Goal: Task Accomplishment & Management: Use online tool/utility

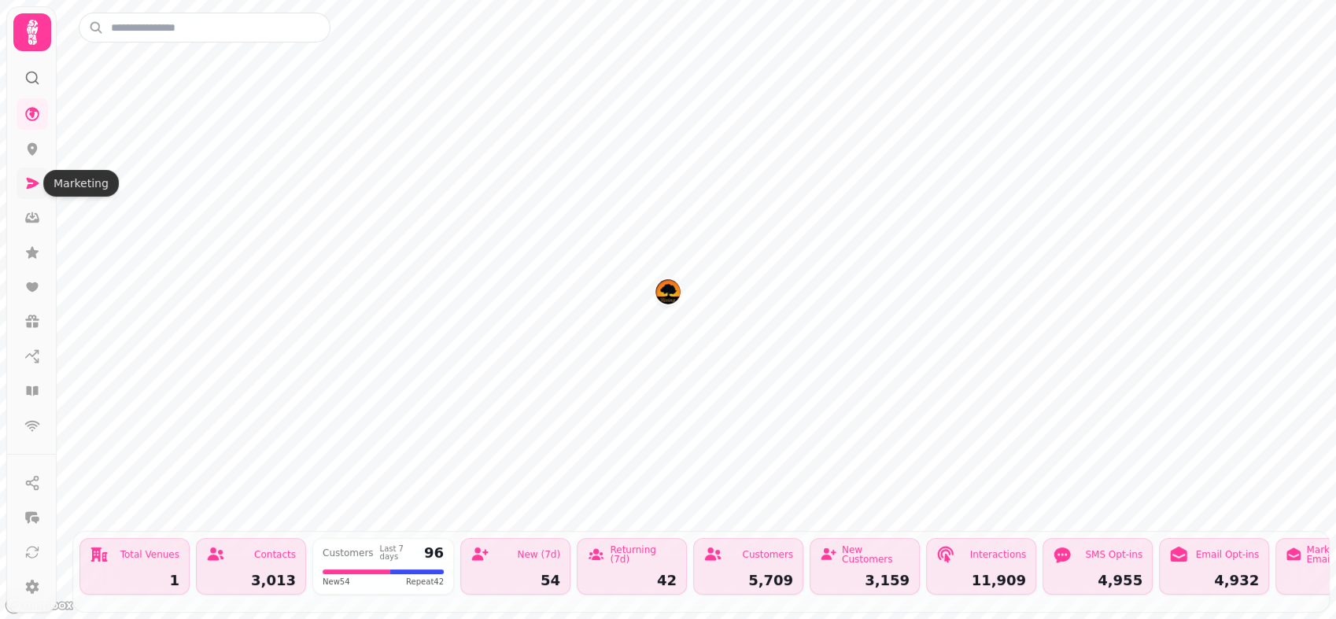
click at [28, 177] on icon at bounding box center [32, 183] width 16 height 16
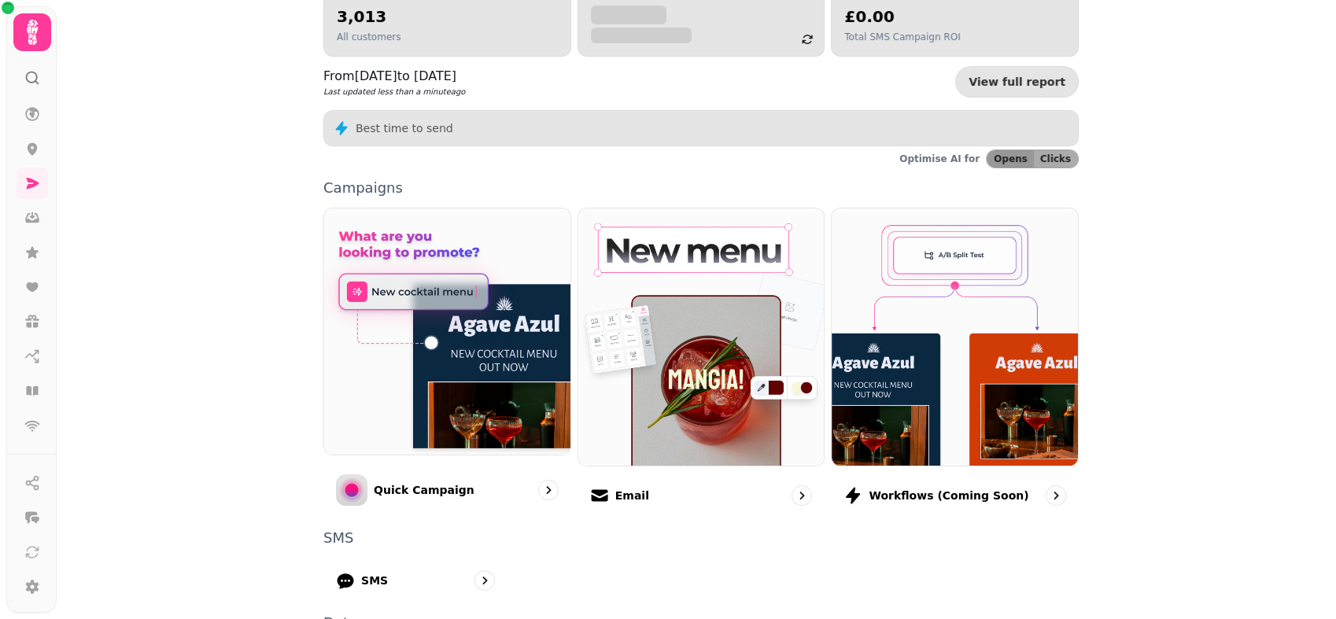
scroll to position [201, 0]
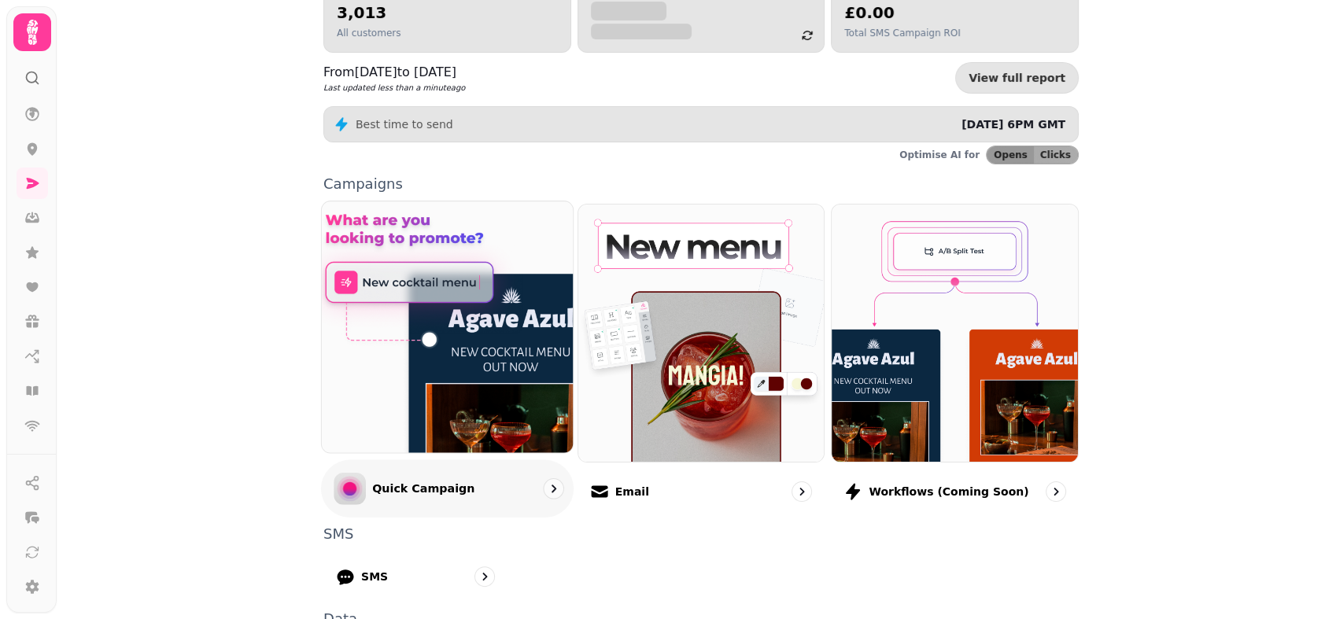
click at [428, 385] on img at bounding box center [447, 327] width 276 height 276
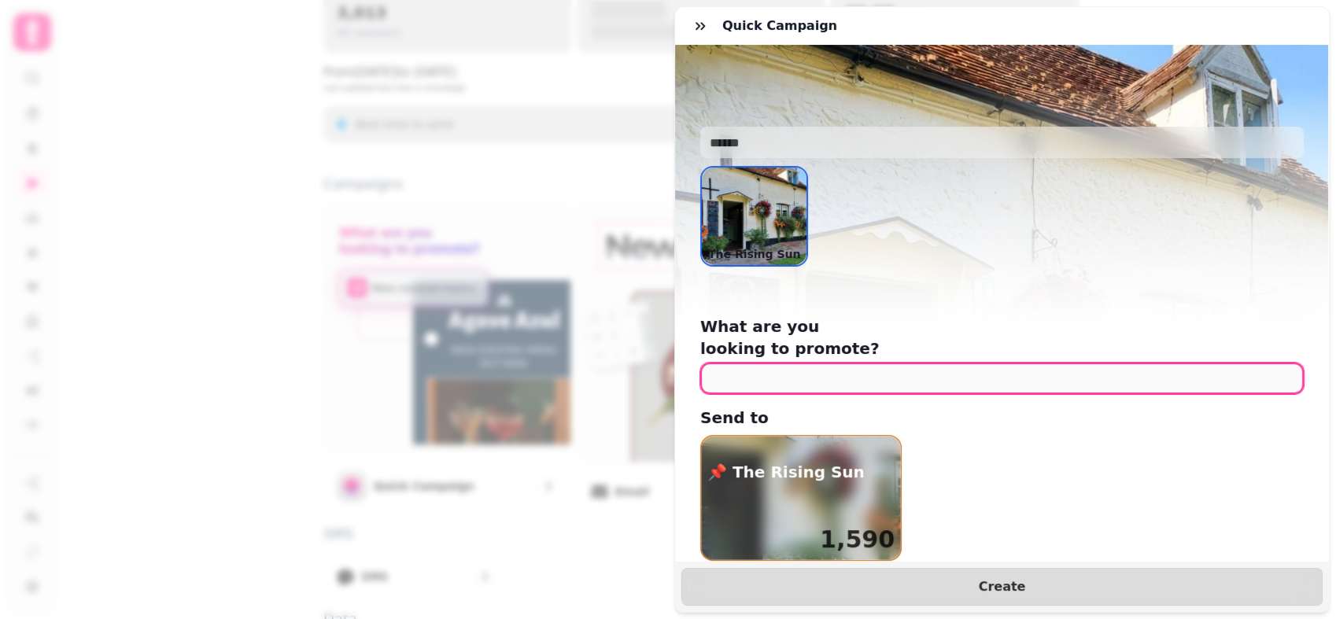
click at [971, 364] on input "text" at bounding box center [1001, 378] width 603 height 31
type input "*"
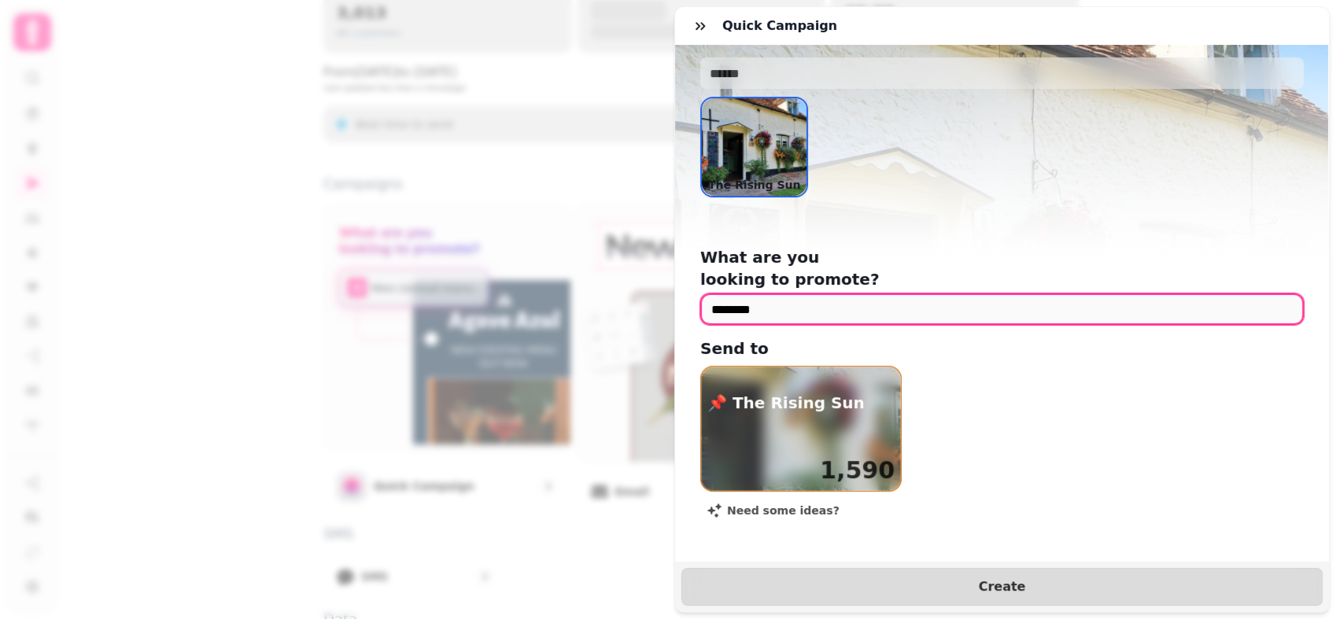
scroll to position [63, 0]
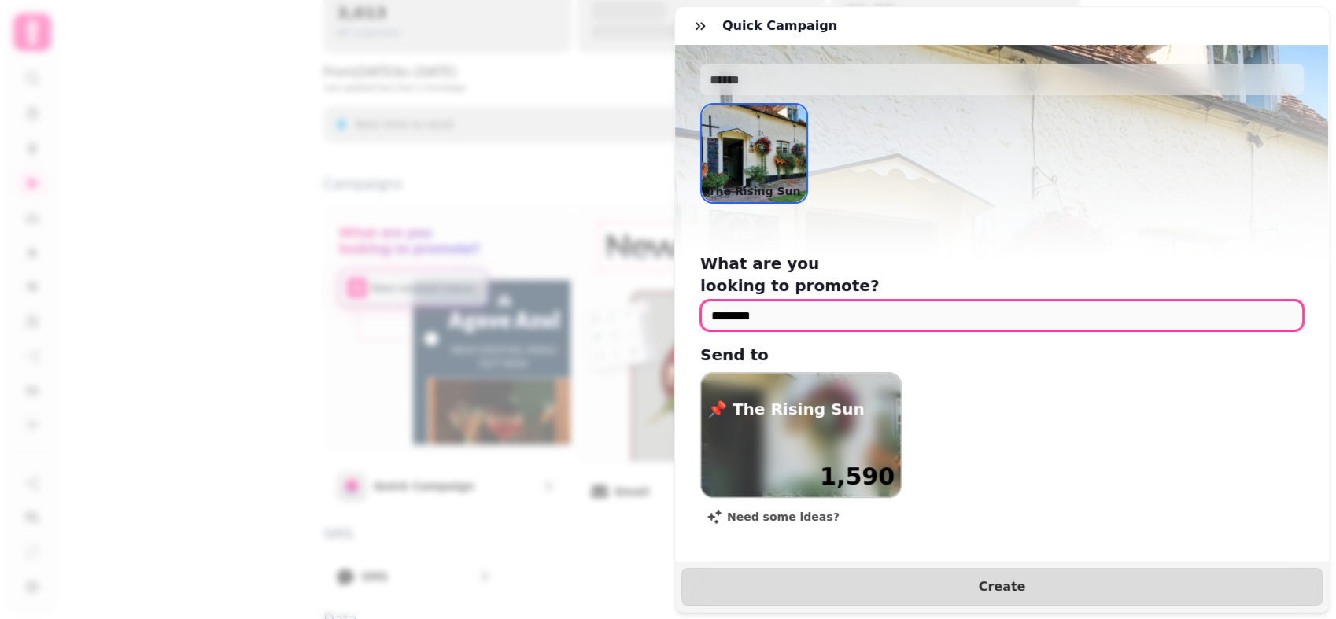
type input "********"
click at [810, 456] on div "Dog Show 1,590" at bounding box center [801, 476] width 200 height 41
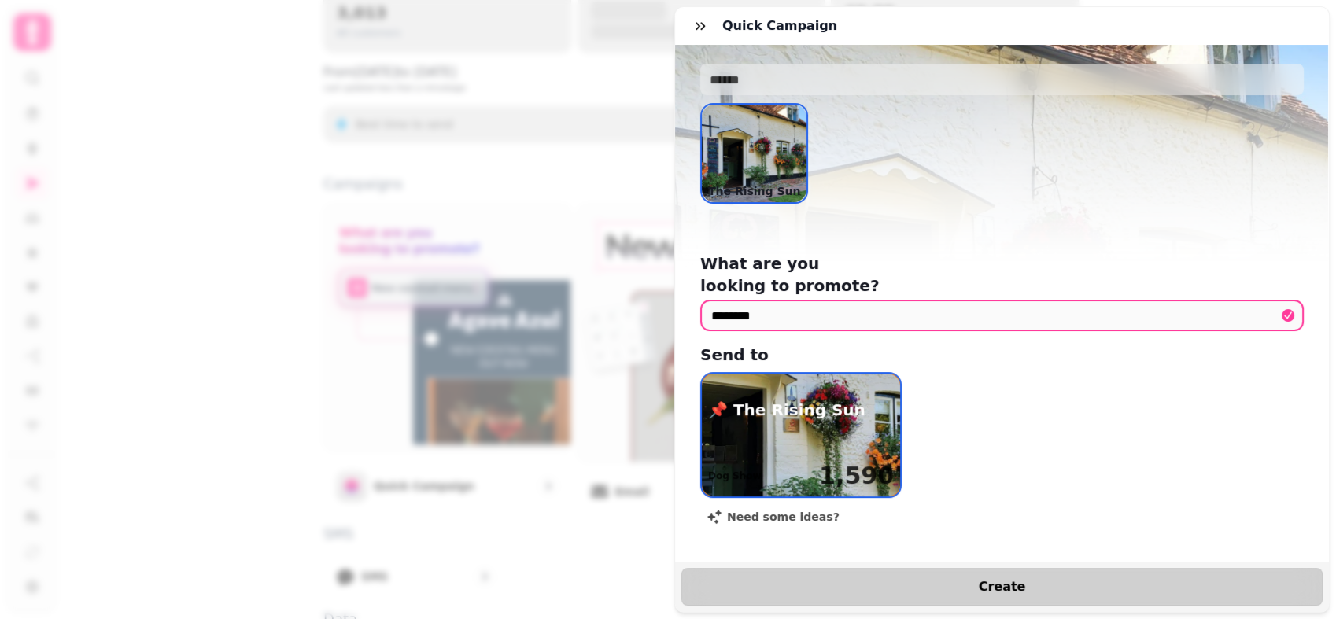
click at [929, 580] on button "Create" at bounding box center [1001, 587] width 641 height 38
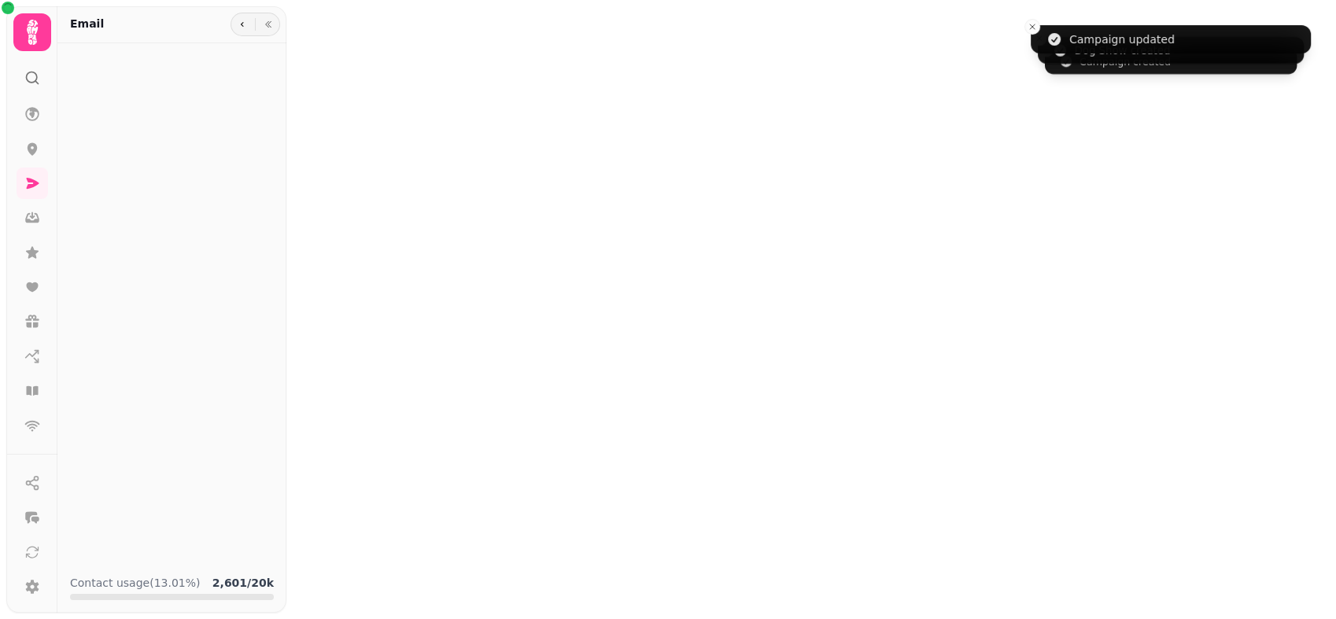
select select "**********"
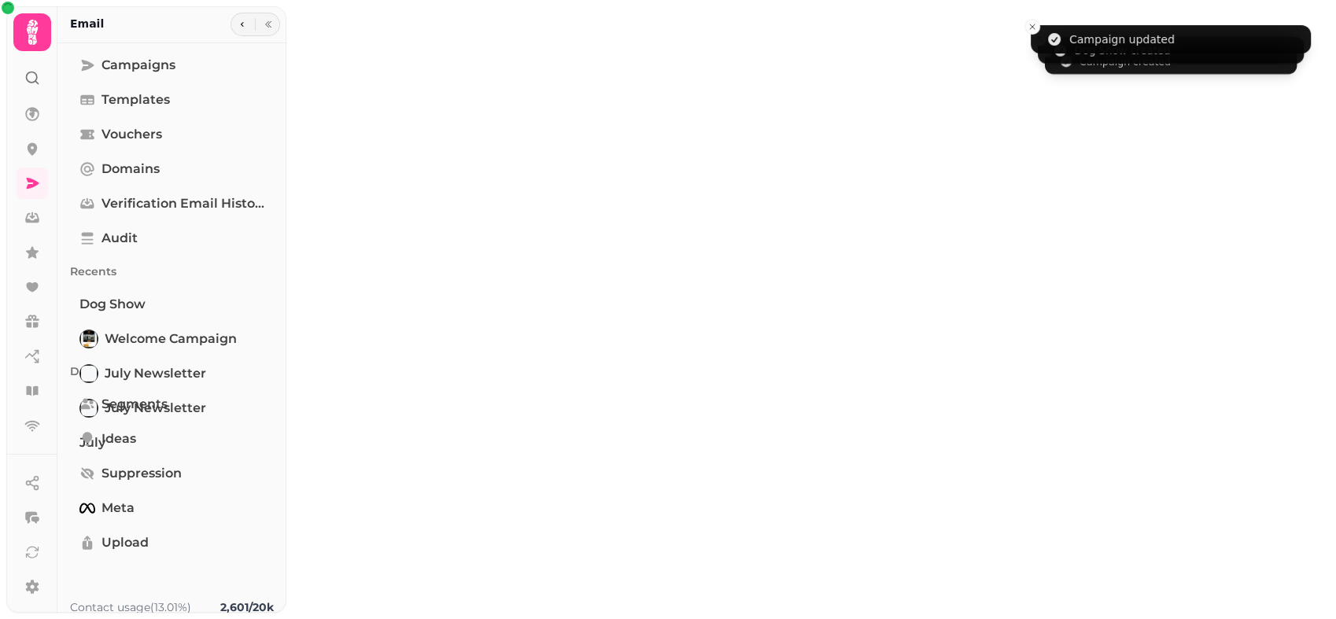
type input "********"
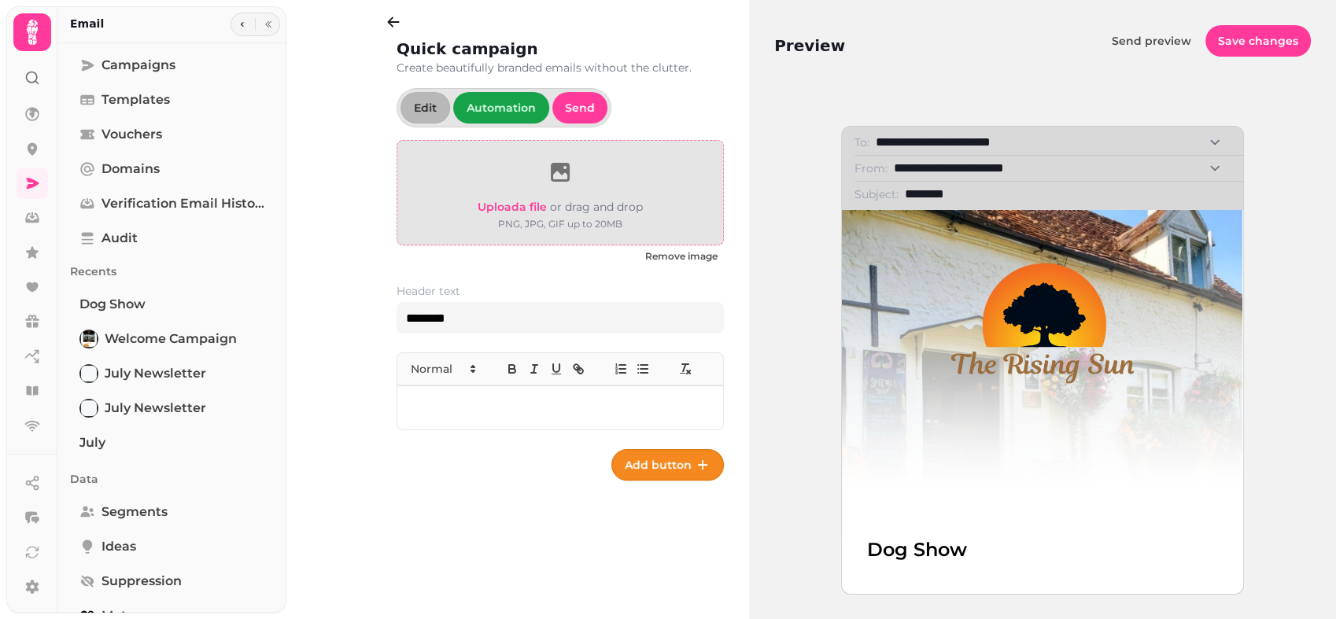
click at [533, 201] on span "Upload a file" at bounding box center [512, 207] width 69 height 14
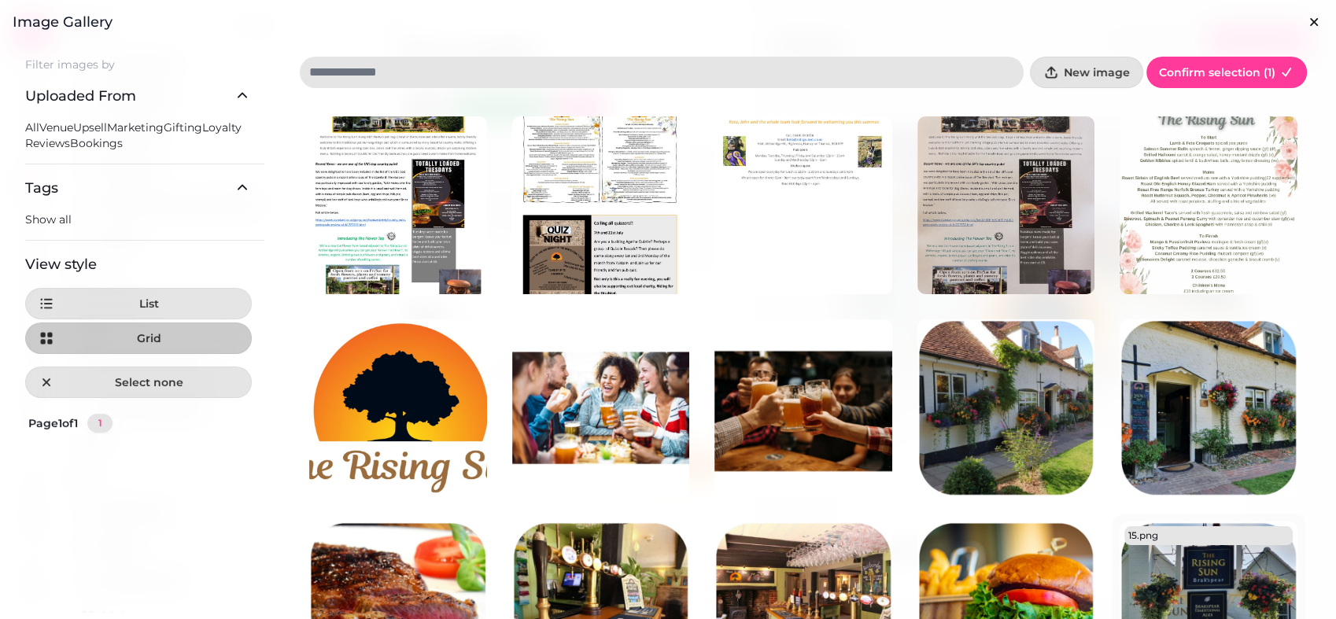
click at [1201, 599] on img at bounding box center [1209, 611] width 178 height 178
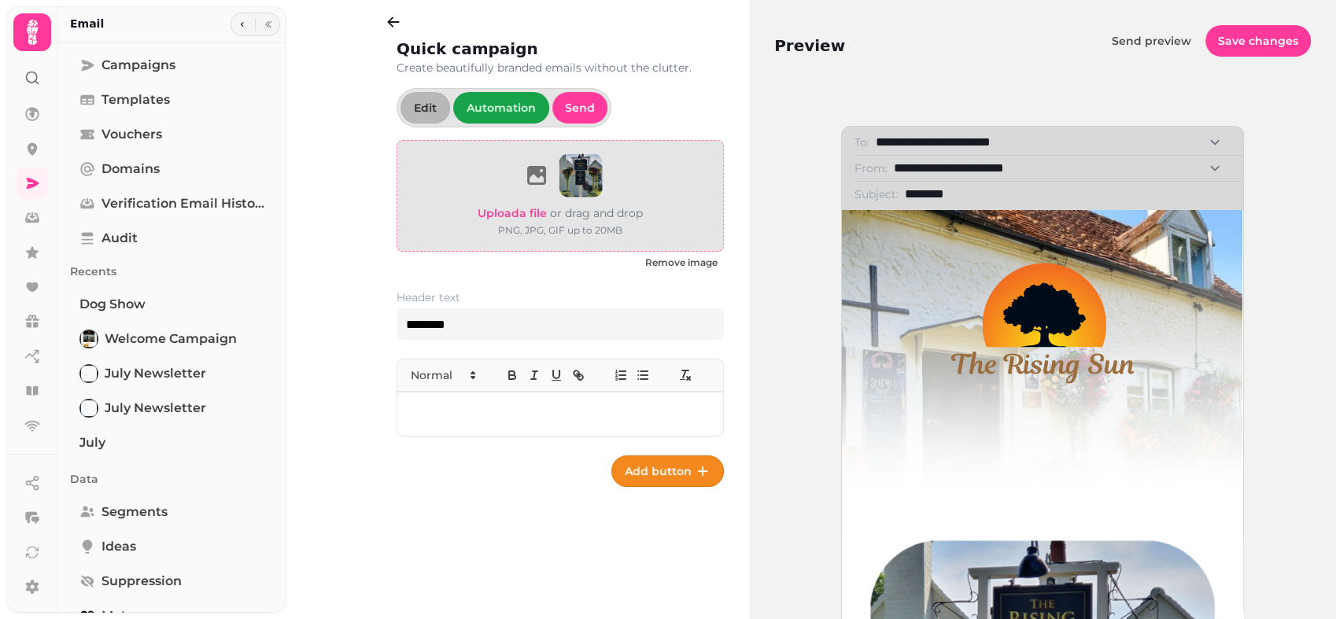
click at [518, 211] on span "Upload a file" at bounding box center [512, 213] width 69 height 14
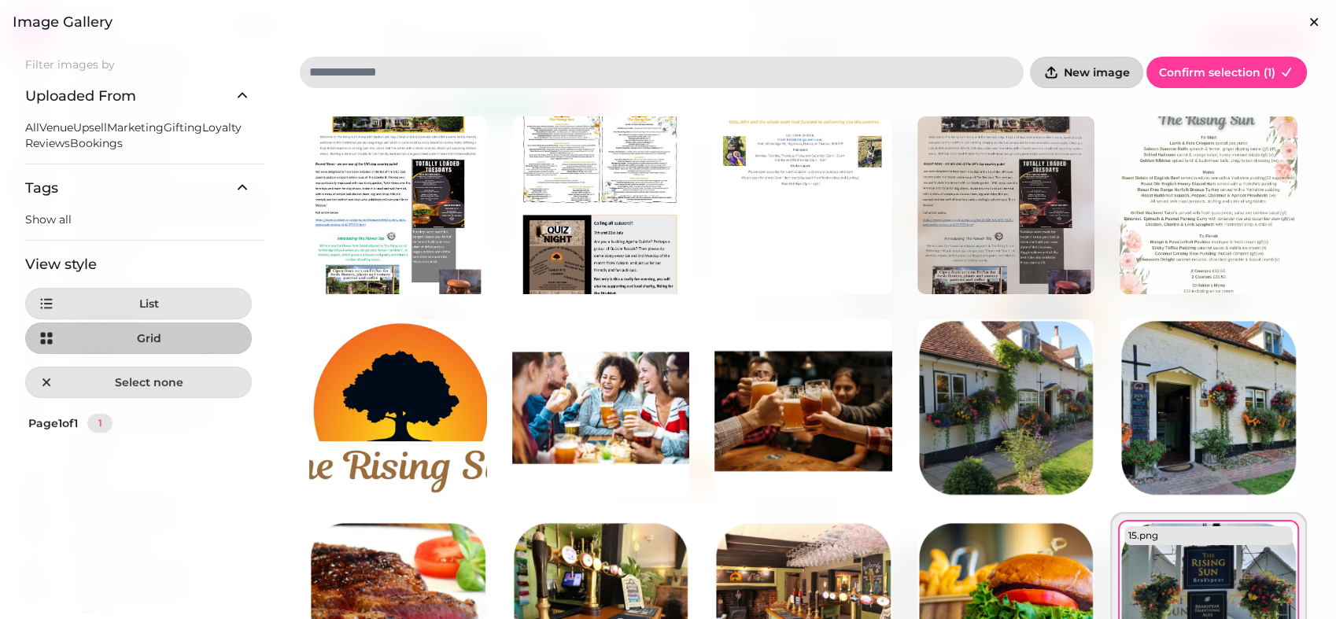
click at [1070, 76] on span "New image" at bounding box center [1097, 72] width 66 height 11
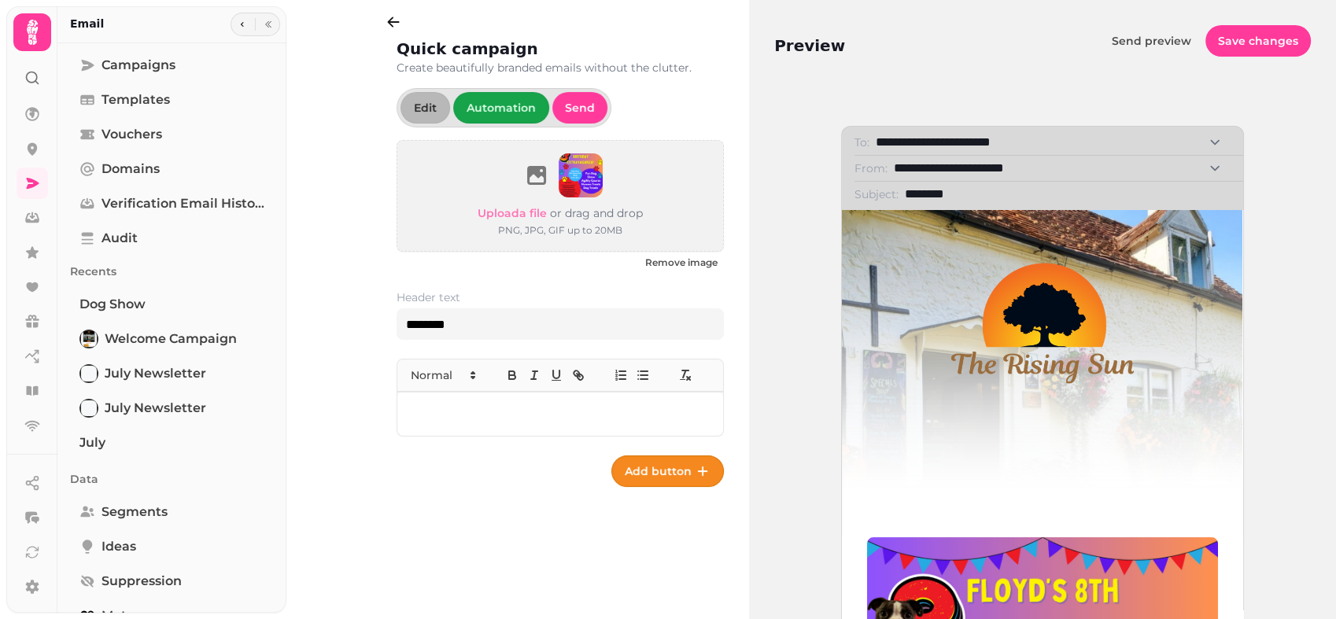
click at [448, 408] on p at bounding box center [560, 414] width 301 height 18
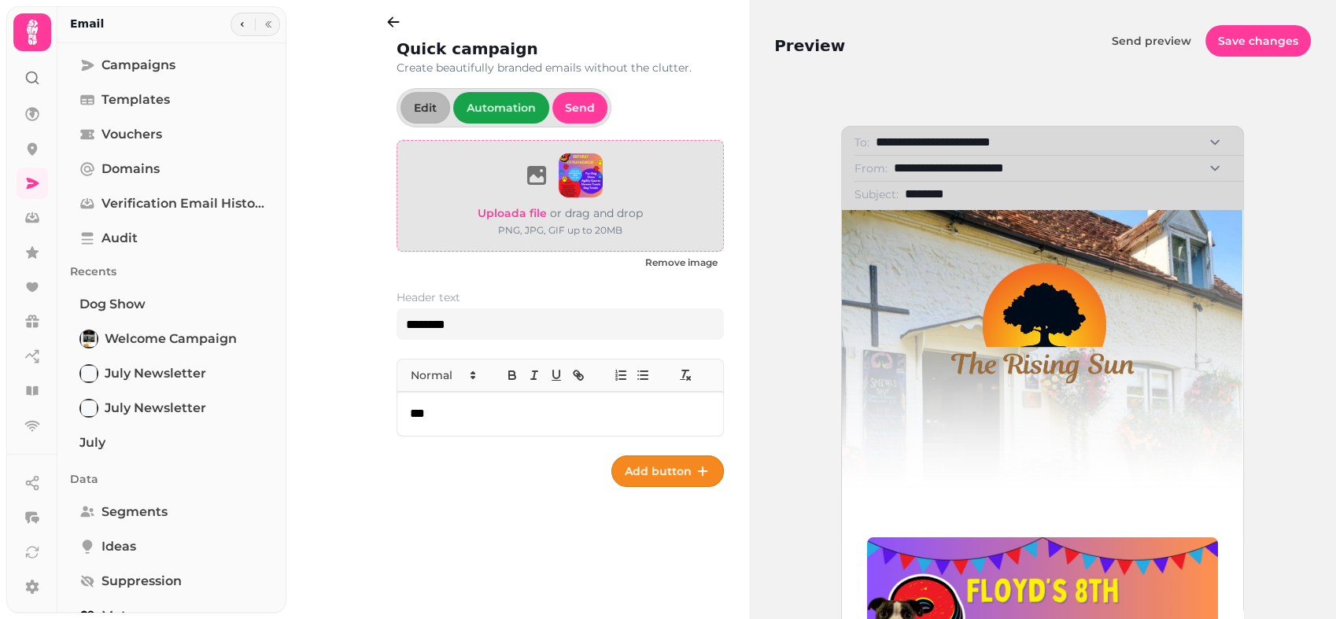
drag, startPoint x: 522, startPoint y: 214, endPoint x: 483, endPoint y: 208, distance: 39.1
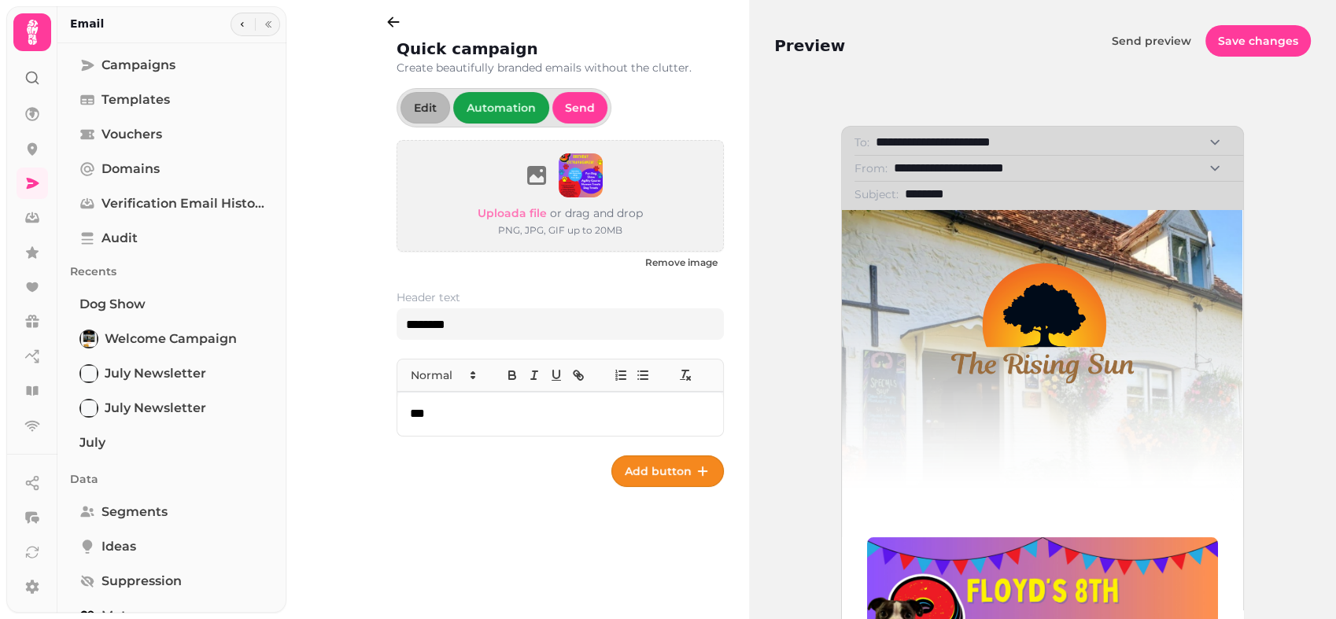
drag, startPoint x: 483, startPoint y: 208, endPoint x: 351, endPoint y: 269, distance: 145.7
click at [351, 269] on div "Quick campaign Create beautifully branded emails without the clutter. Edit Auto…" at bounding box center [522, 309] width 453 height 619
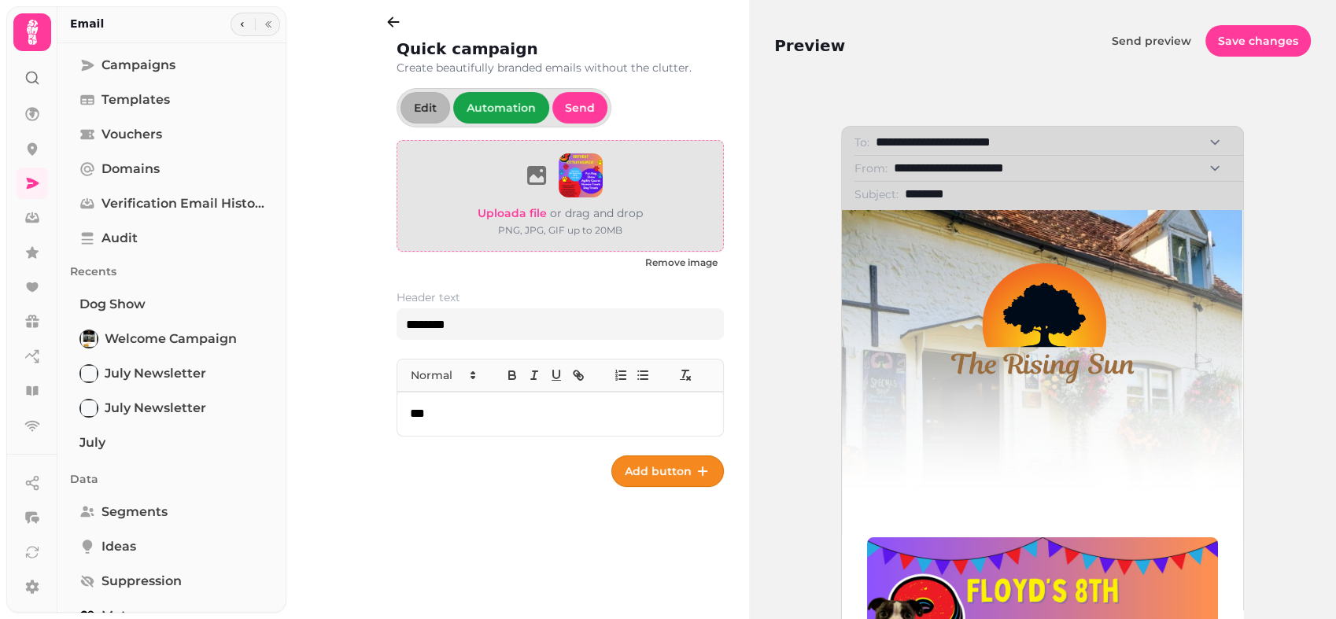
click at [526, 216] on span "Upload a file" at bounding box center [512, 213] width 69 height 14
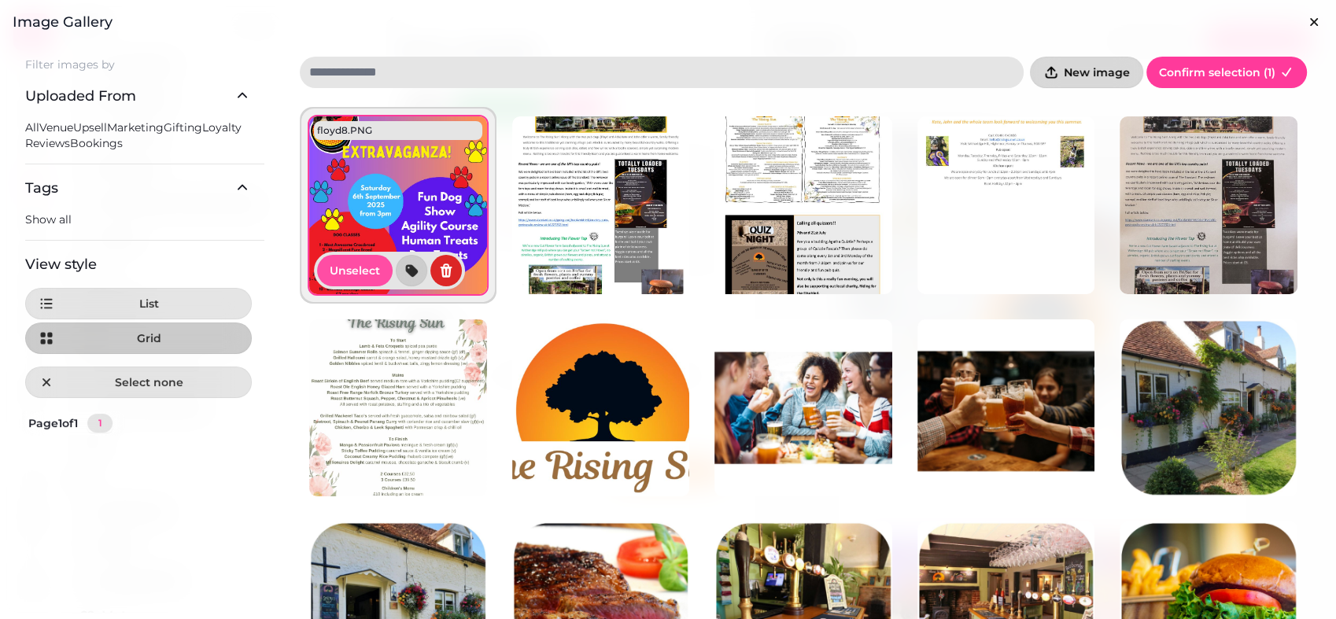
click at [1110, 75] on span "New image" at bounding box center [1097, 72] width 66 height 11
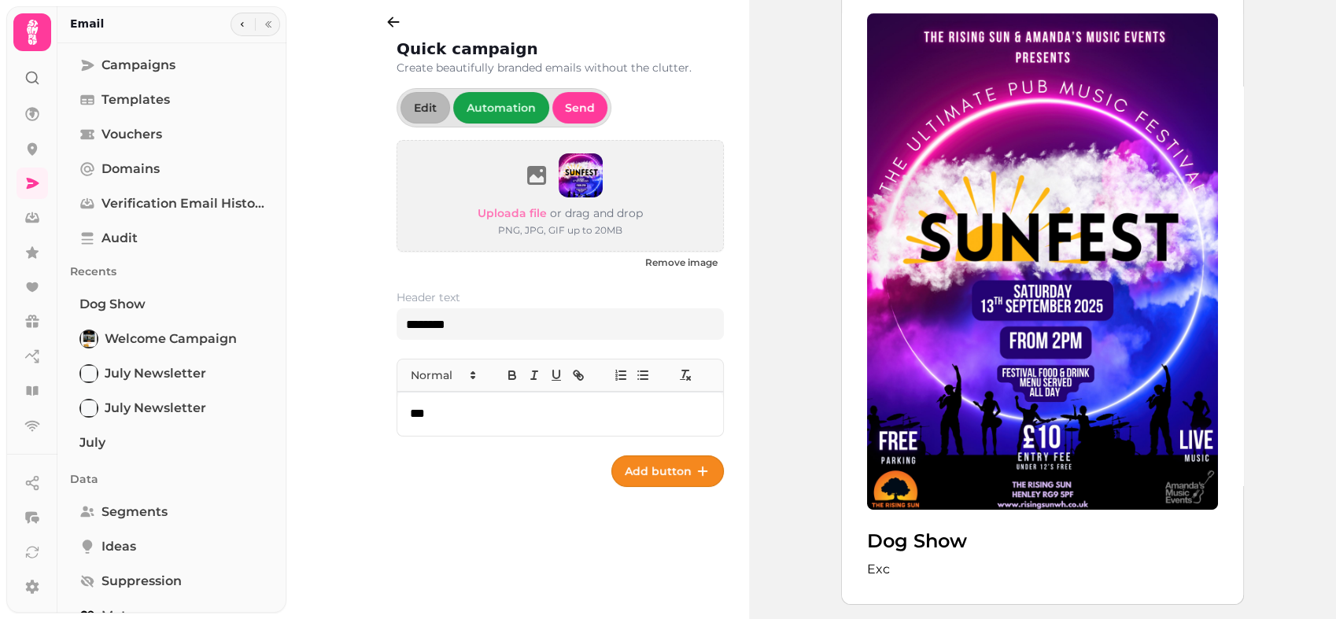
scroll to position [566, 0]
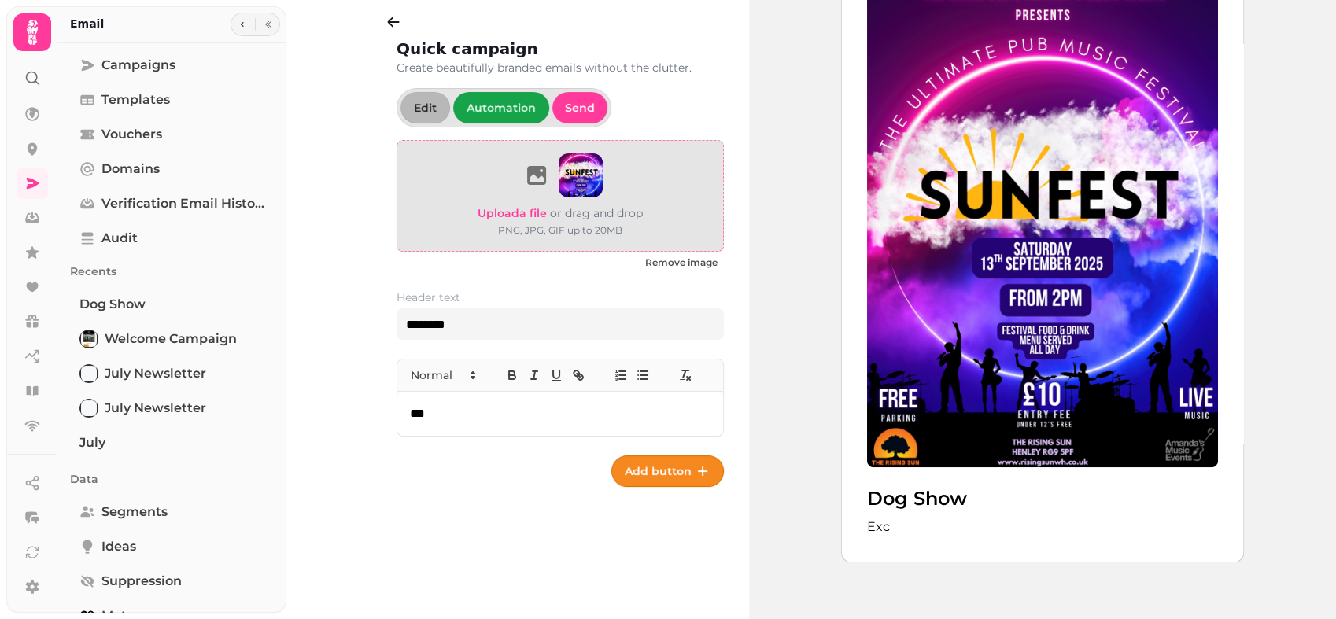
click at [525, 216] on span "Upload a file" at bounding box center [512, 213] width 69 height 14
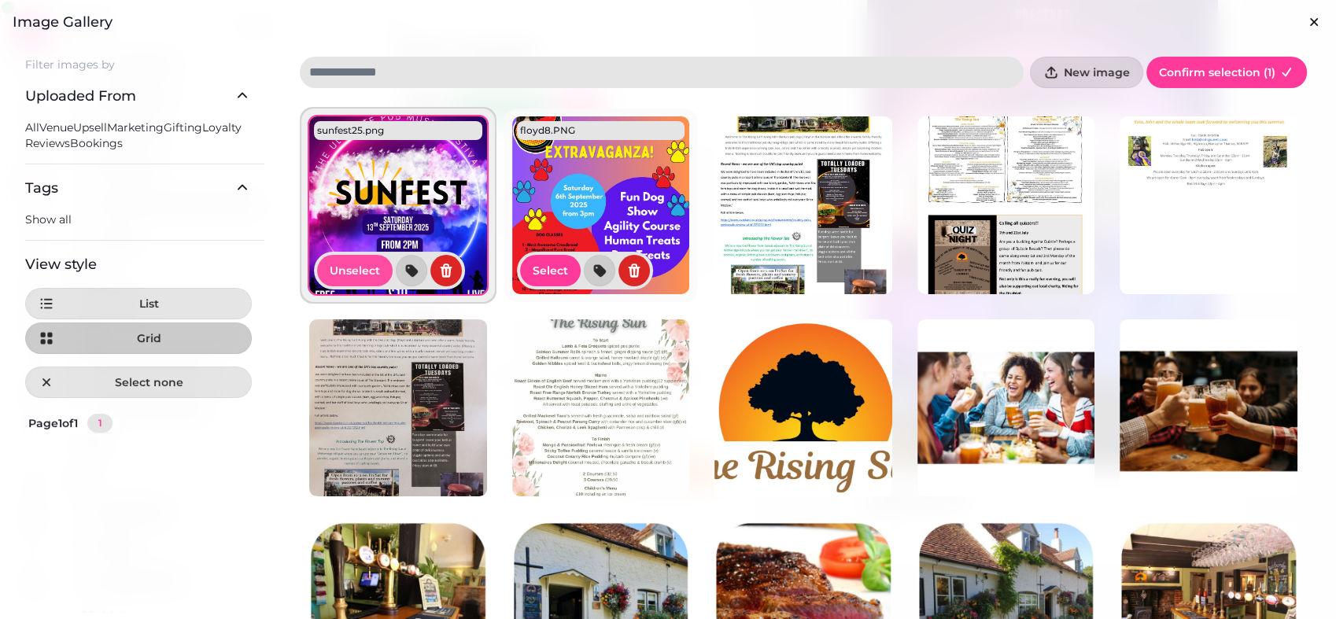
click at [580, 226] on img at bounding box center [601, 205] width 178 height 178
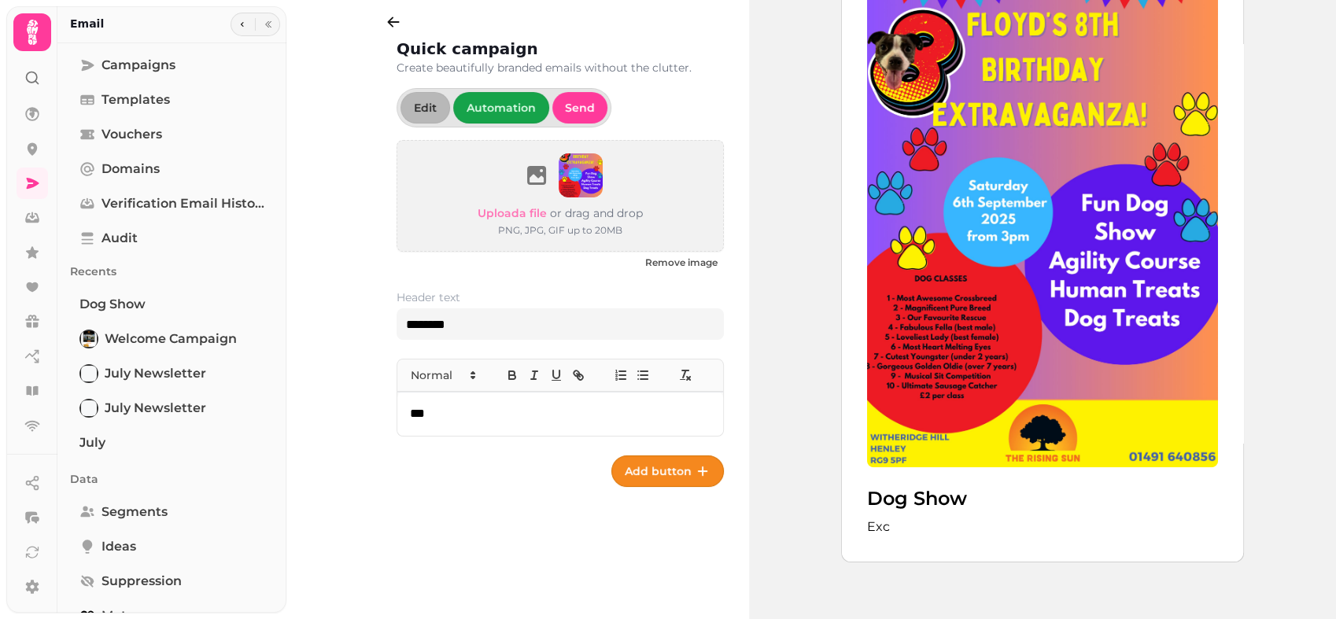
click at [503, 418] on p "***" at bounding box center [560, 414] width 301 height 18
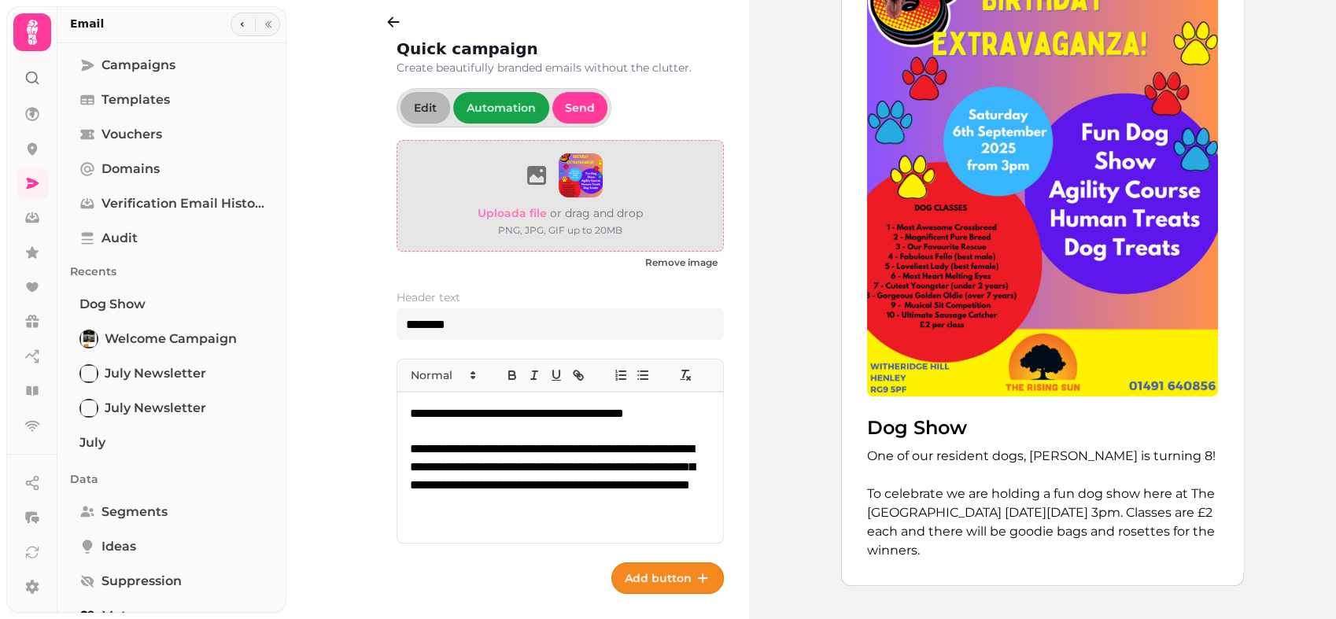
scroll to position [644, 0]
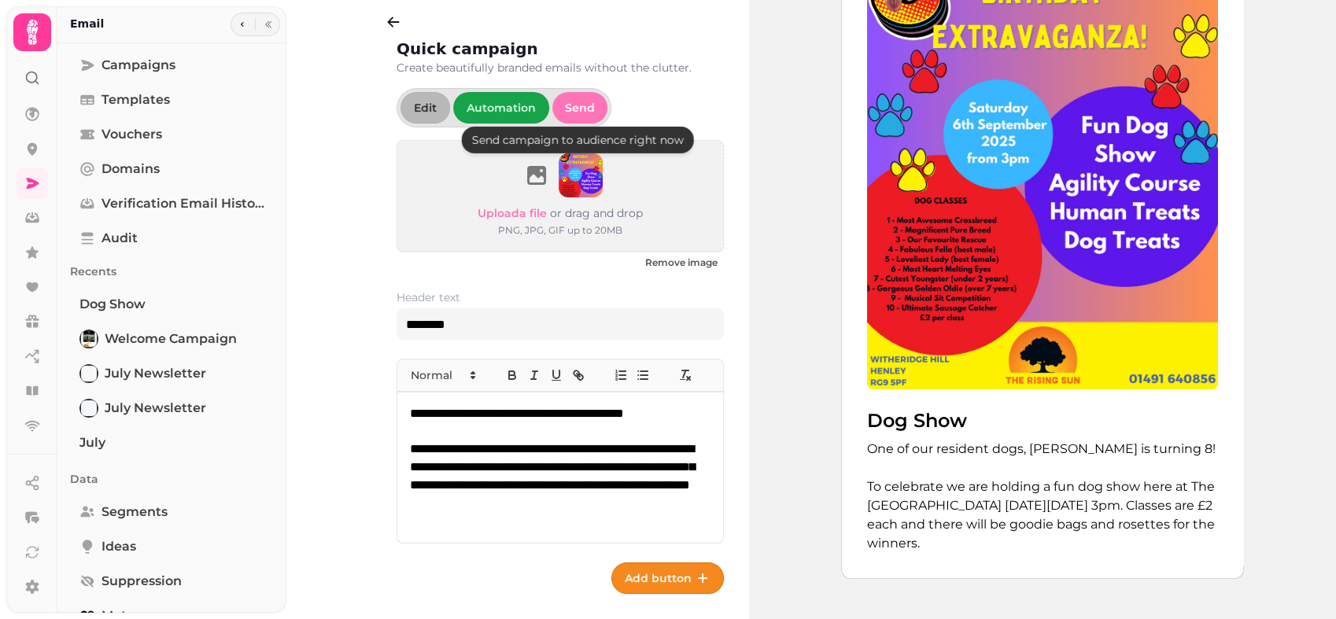
click at [564, 100] on button "Send" at bounding box center [579, 107] width 55 height 31
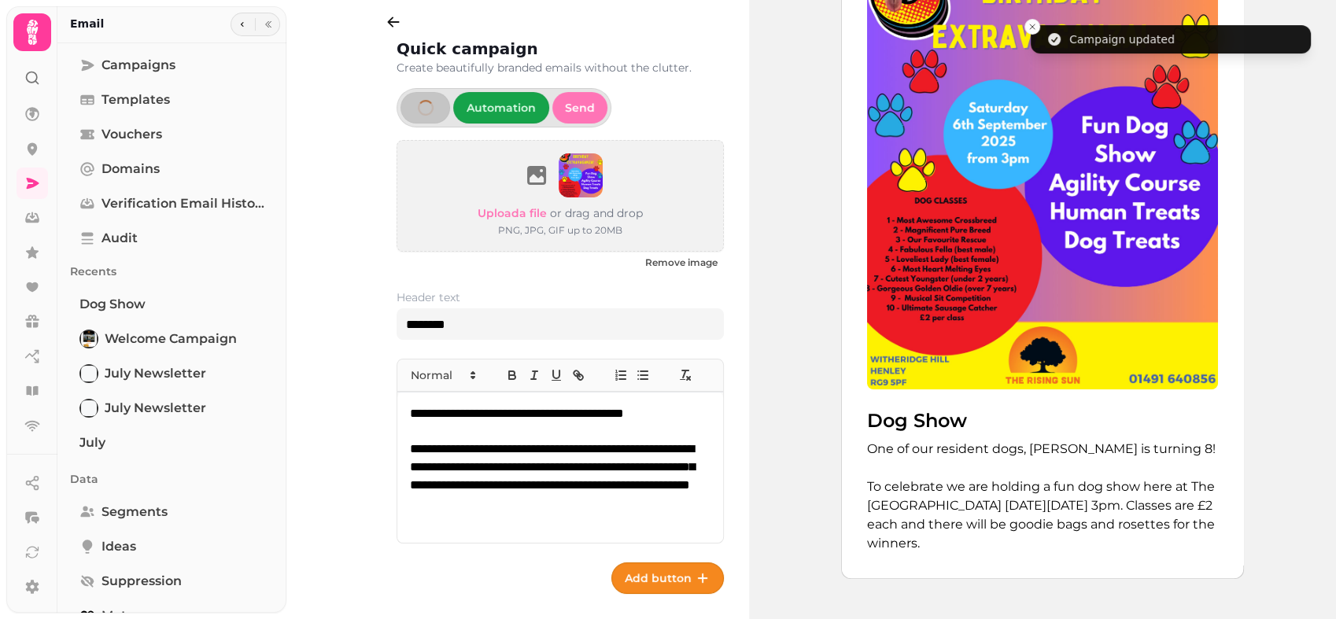
scroll to position [636, 0]
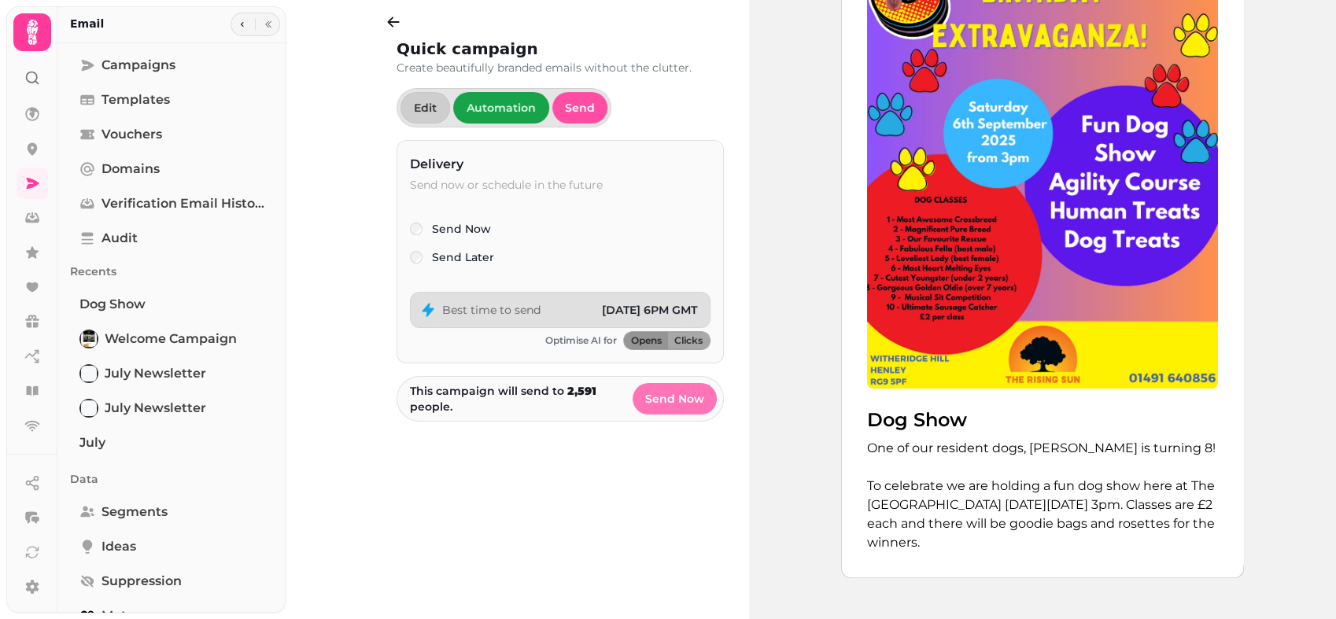
click at [652, 405] on button "Send Now" at bounding box center [675, 398] width 84 height 31
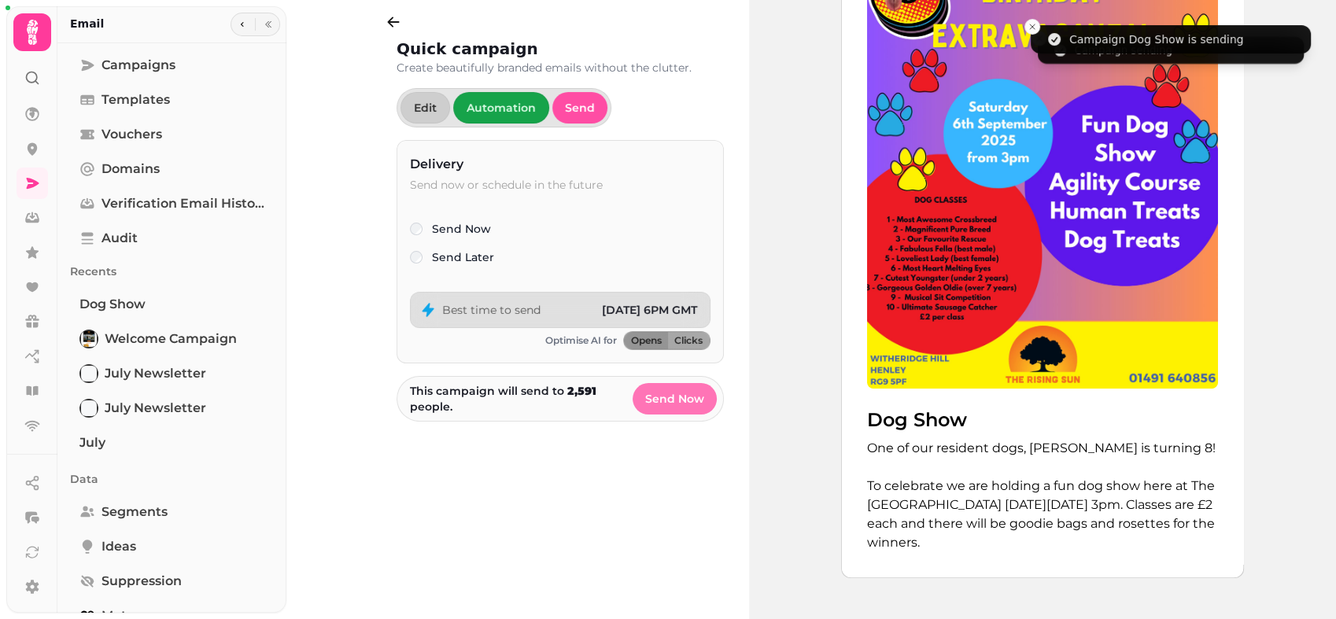
select select "**"
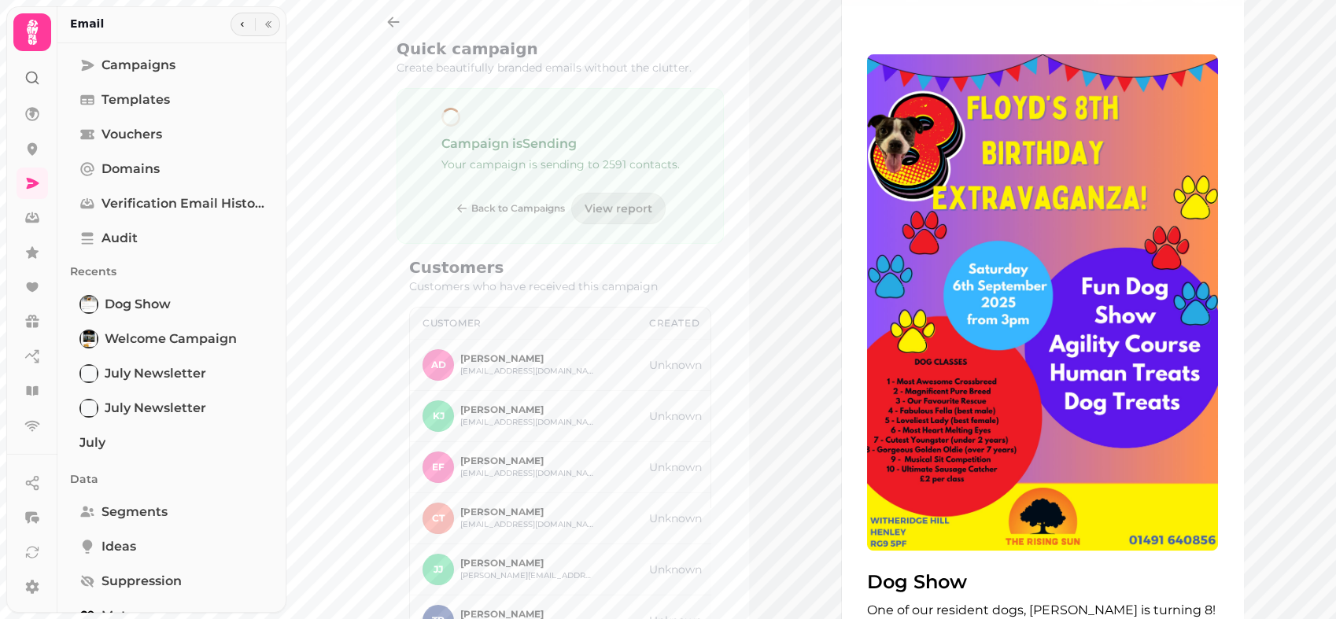
scroll to position [472, 0]
